Goal: Feedback & Contribution: Submit feedback/report problem

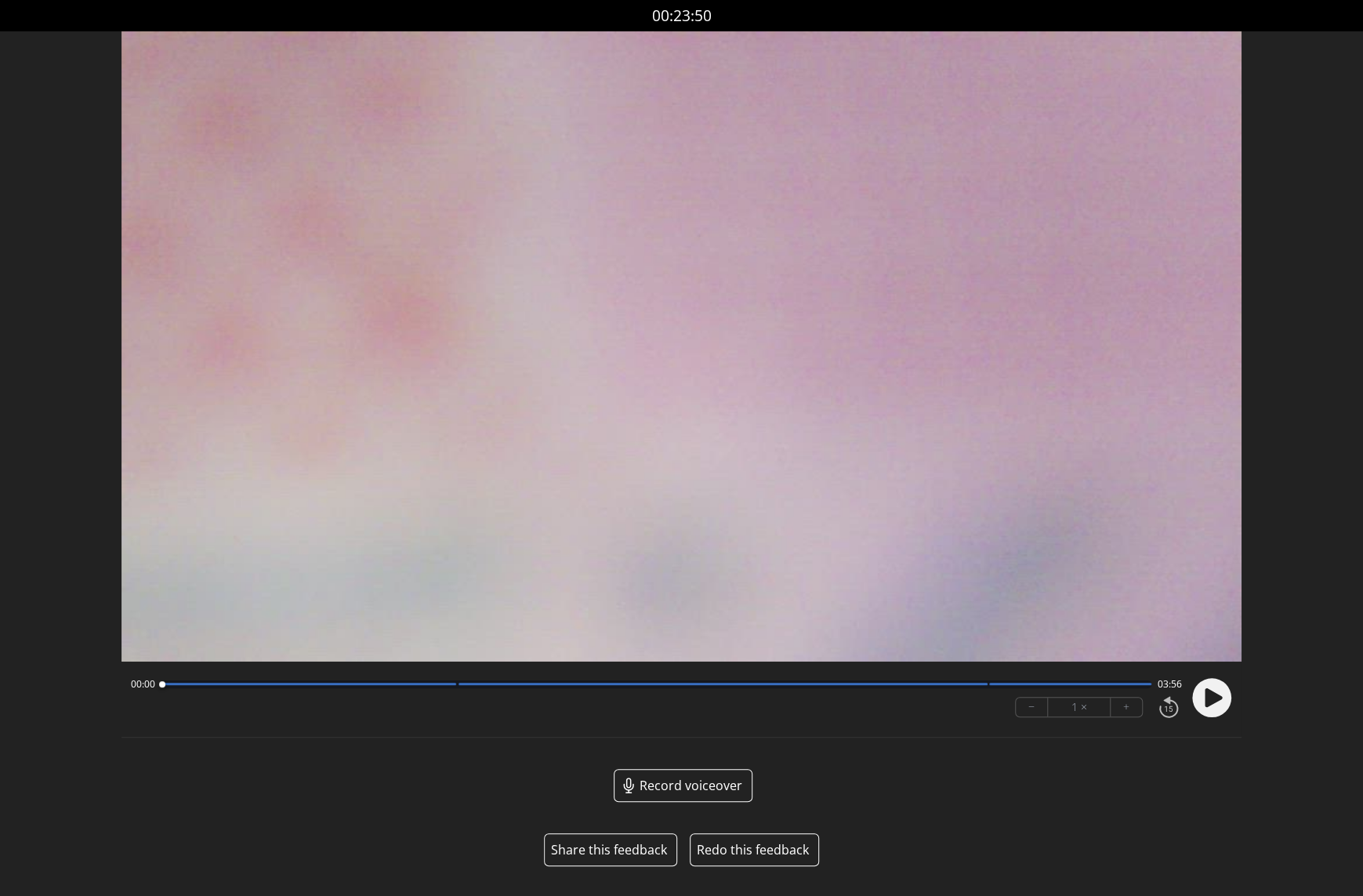
click at [613, 852] on button "Share this feedback" at bounding box center [609, 849] width 116 height 19
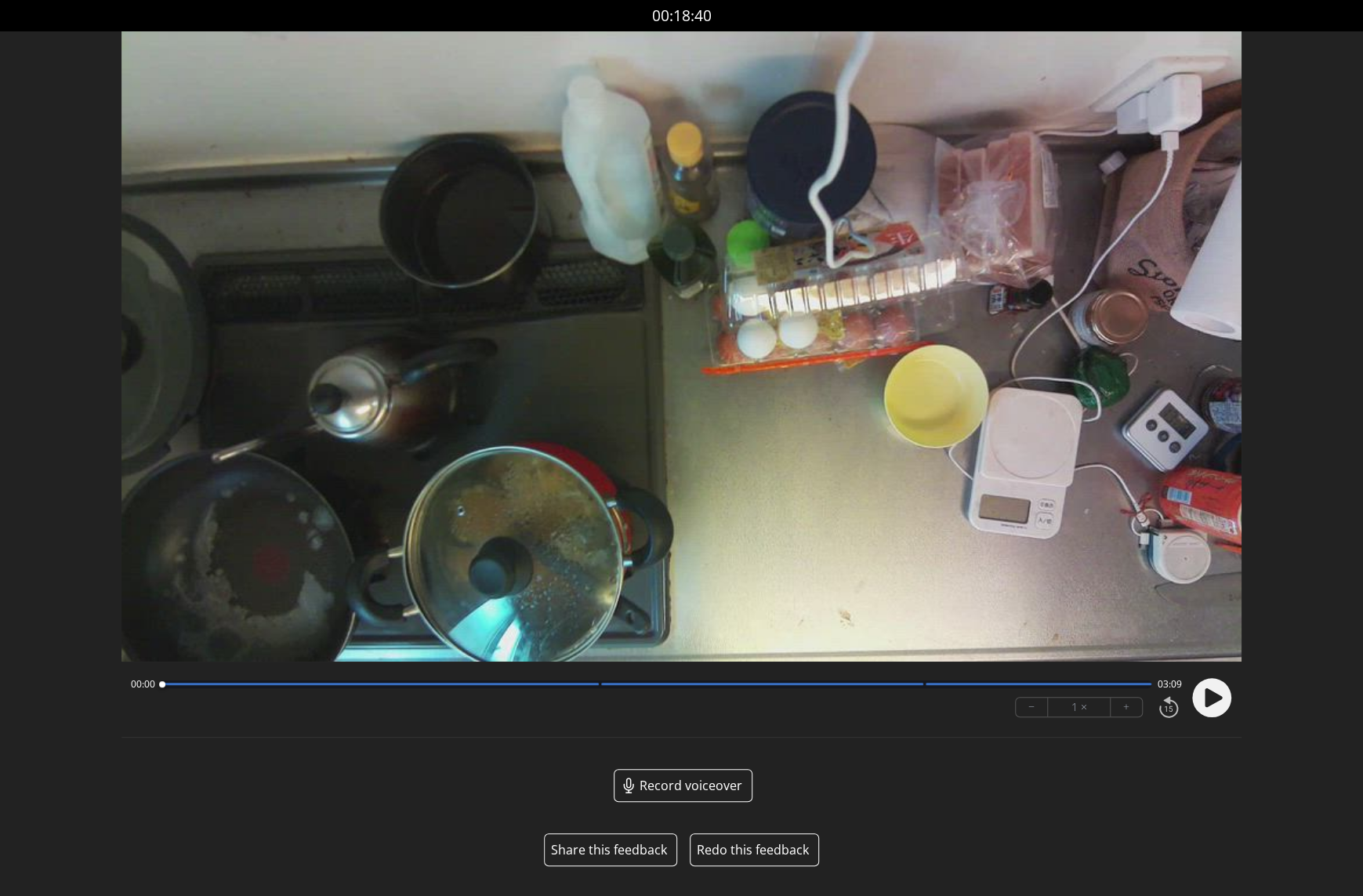
click at [609, 846] on button "Share this feedback" at bounding box center [609, 849] width 116 height 19
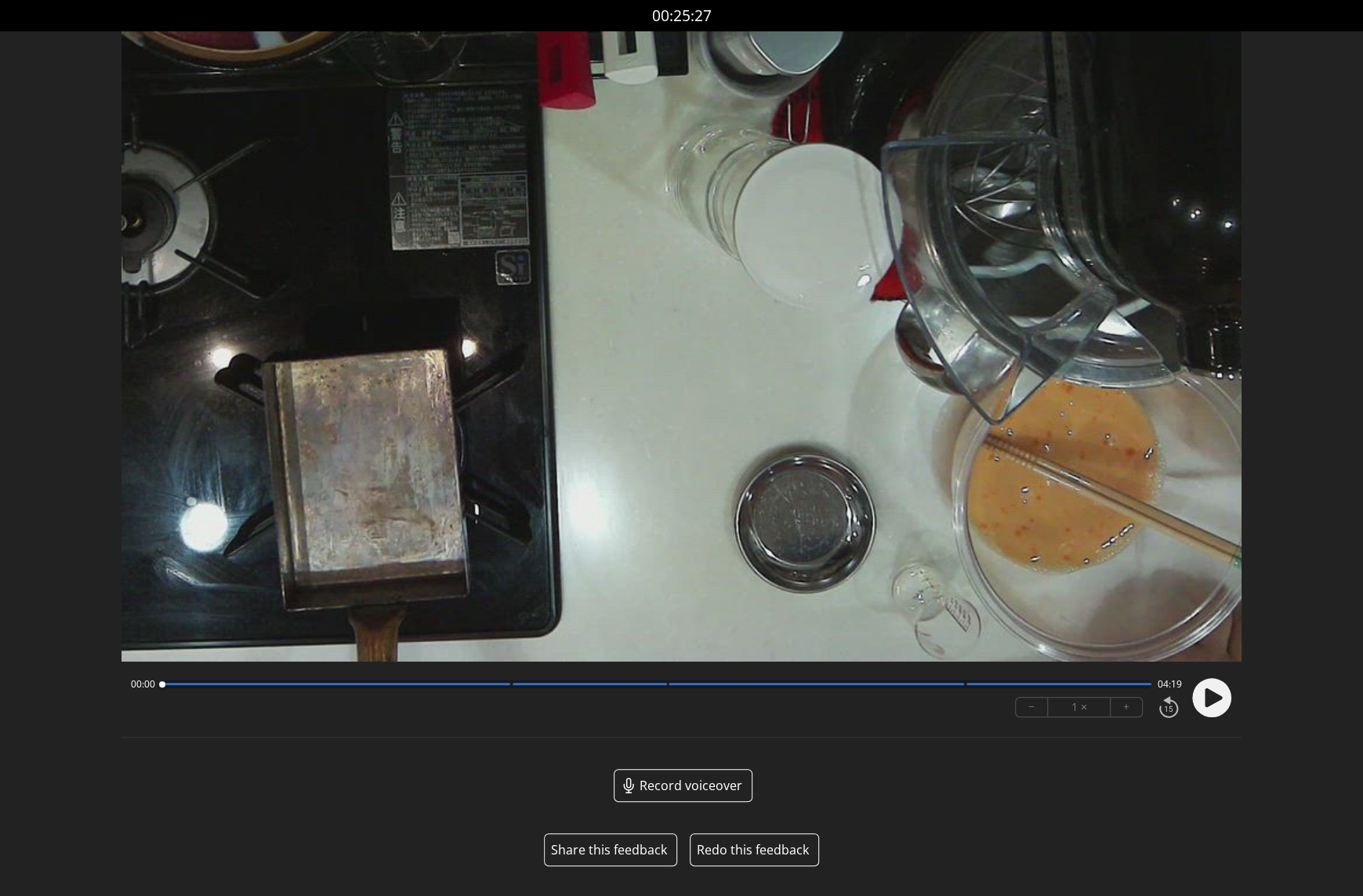
click at [620, 846] on button "Share this feedback" at bounding box center [609, 849] width 116 height 19
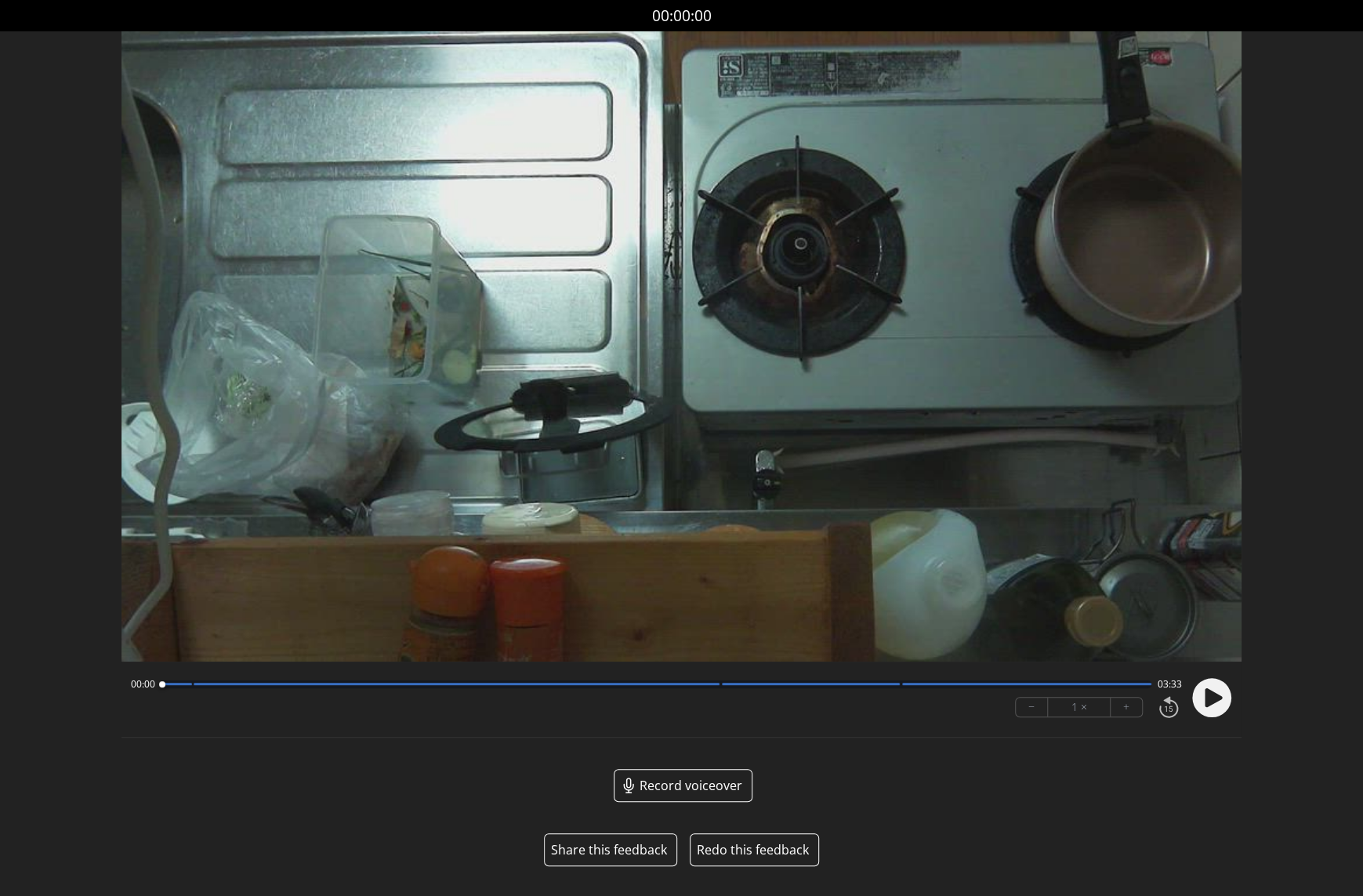
click at [605, 852] on button "Share this feedback" at bounding box center [609, 849] width 116 height 19
